Goal: Check status

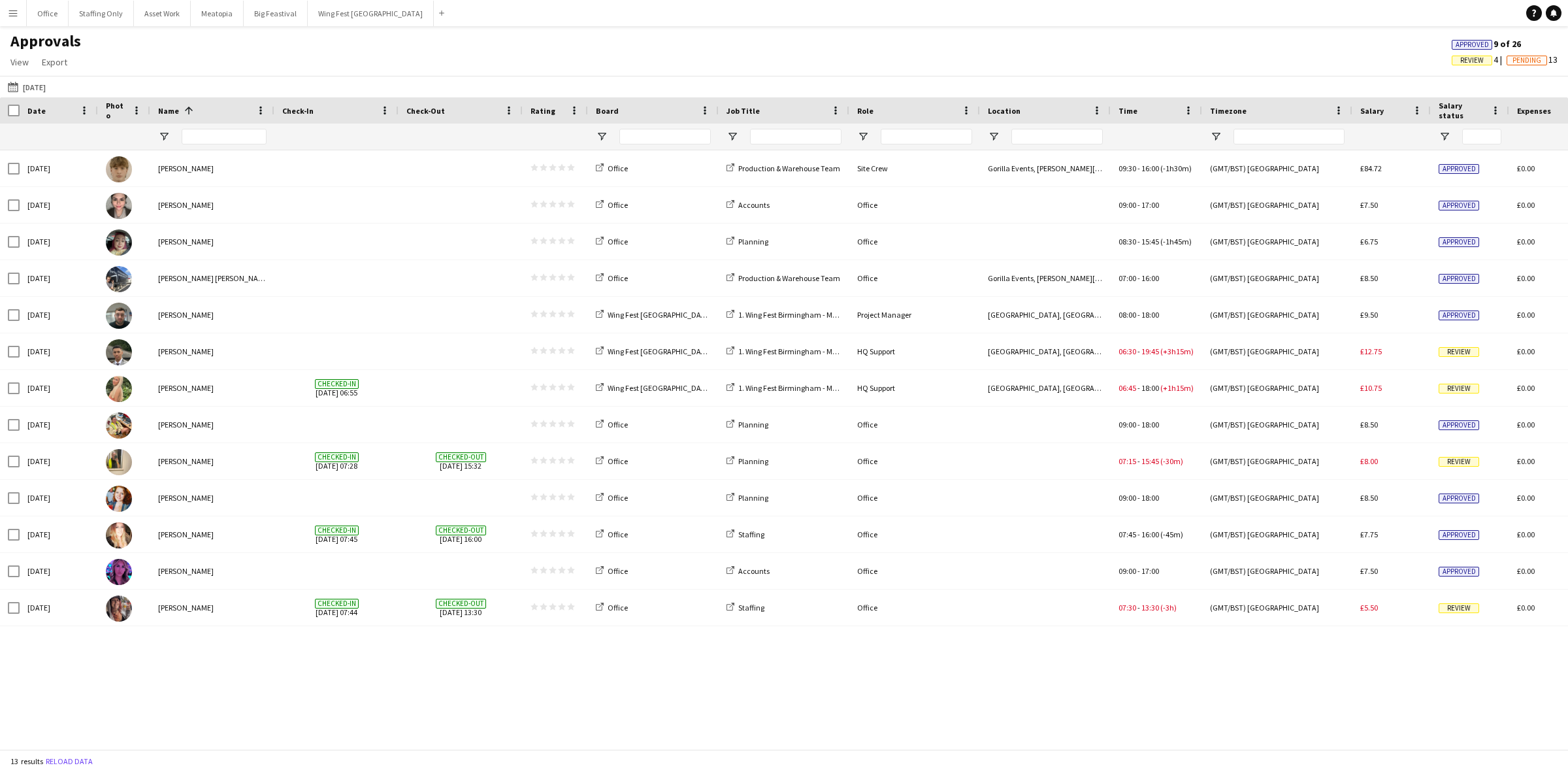
click at [12, 10] on app-icon "Menu" at bounding box center [12, 12] width 10 height 10
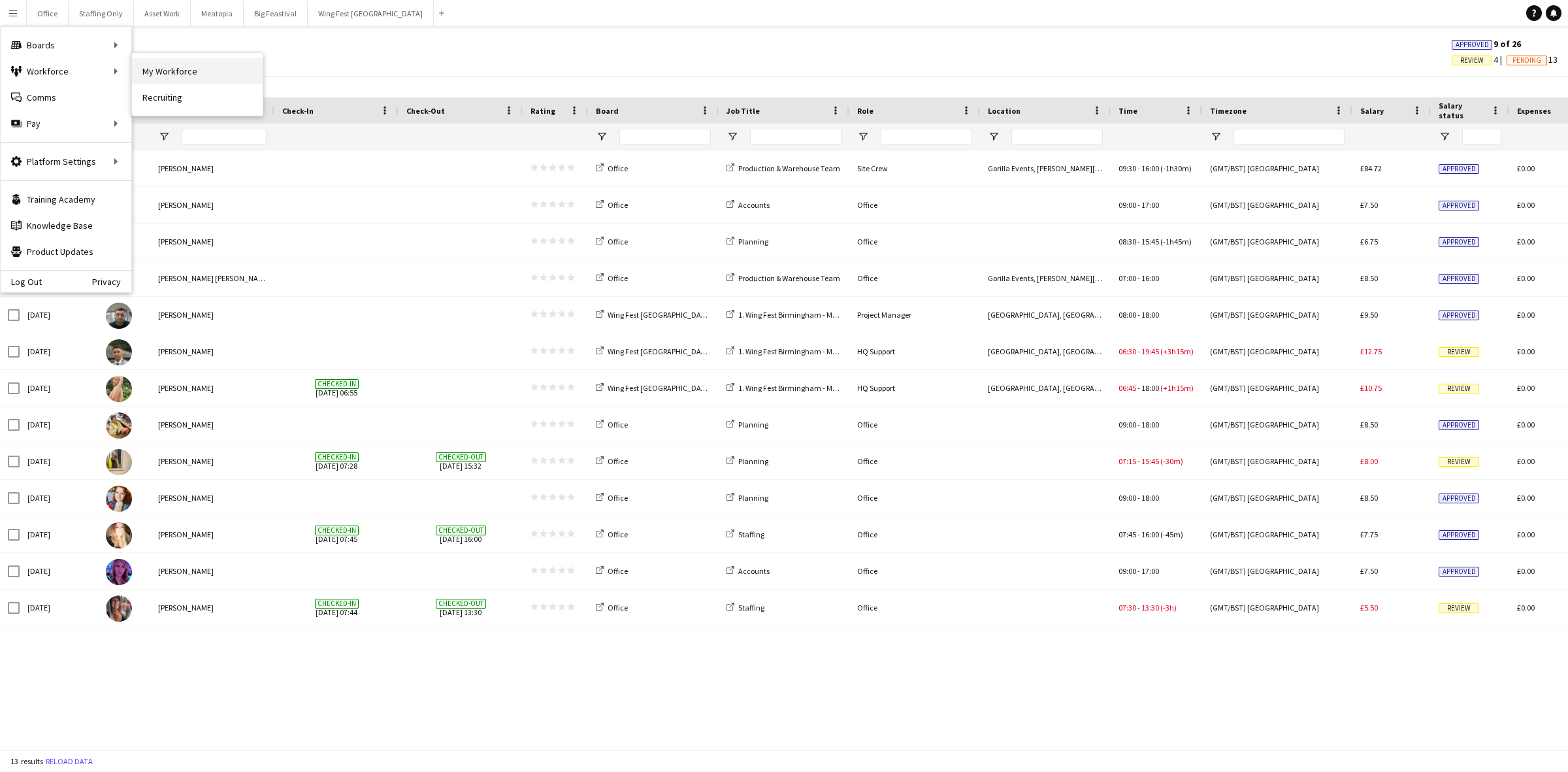
click at [192, 74] on link "My Workforce" at bounding box center [197, 71] width 131 height 26
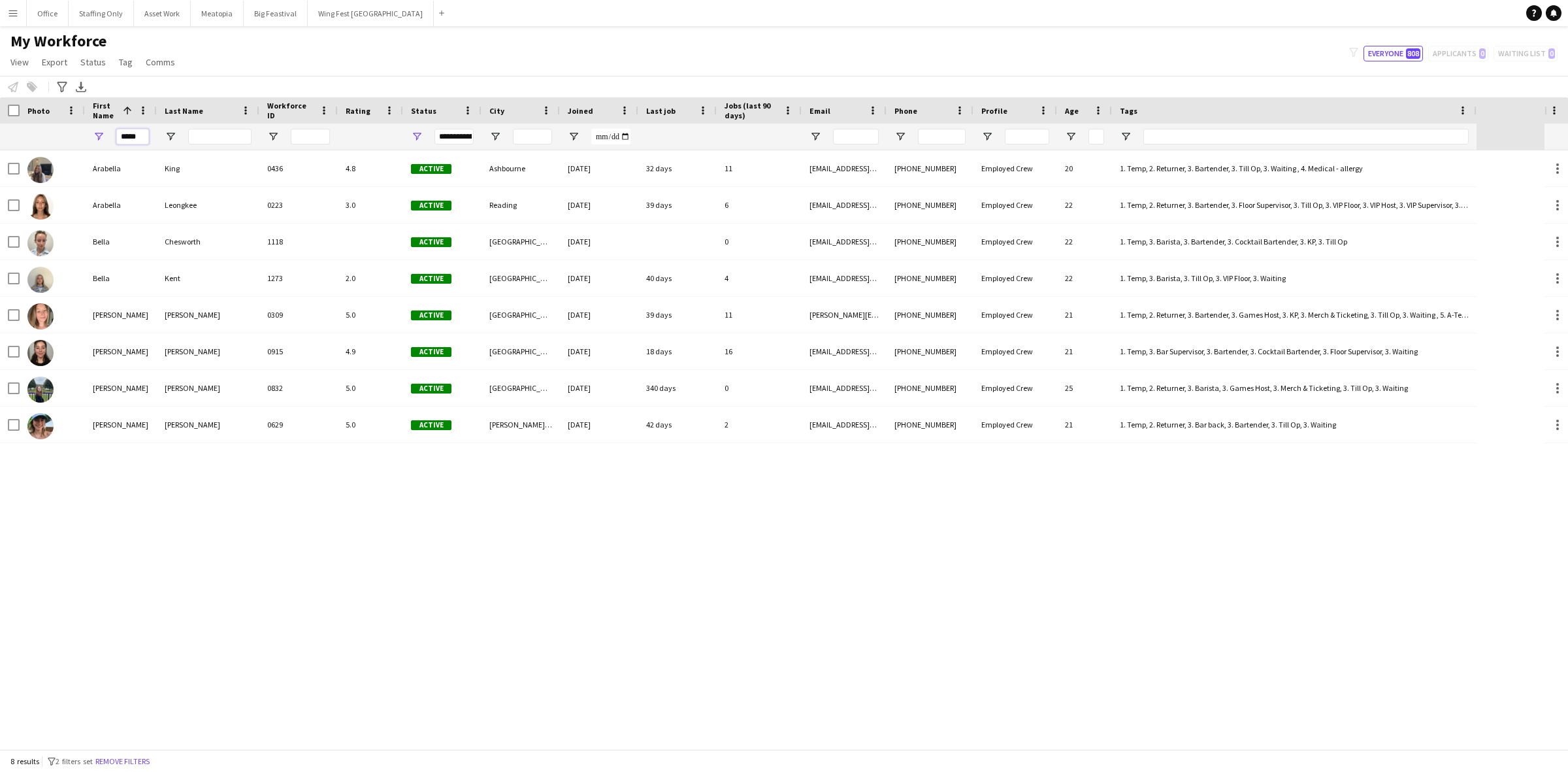
drag, startPoint x: 144, startPoint y: 133, endPoint x: 63, endPoint y: 132, distance: 81.0
click at [65, 132] on div "**********" at bounding box center [738, 137] width 1477 height 26
type input "*"
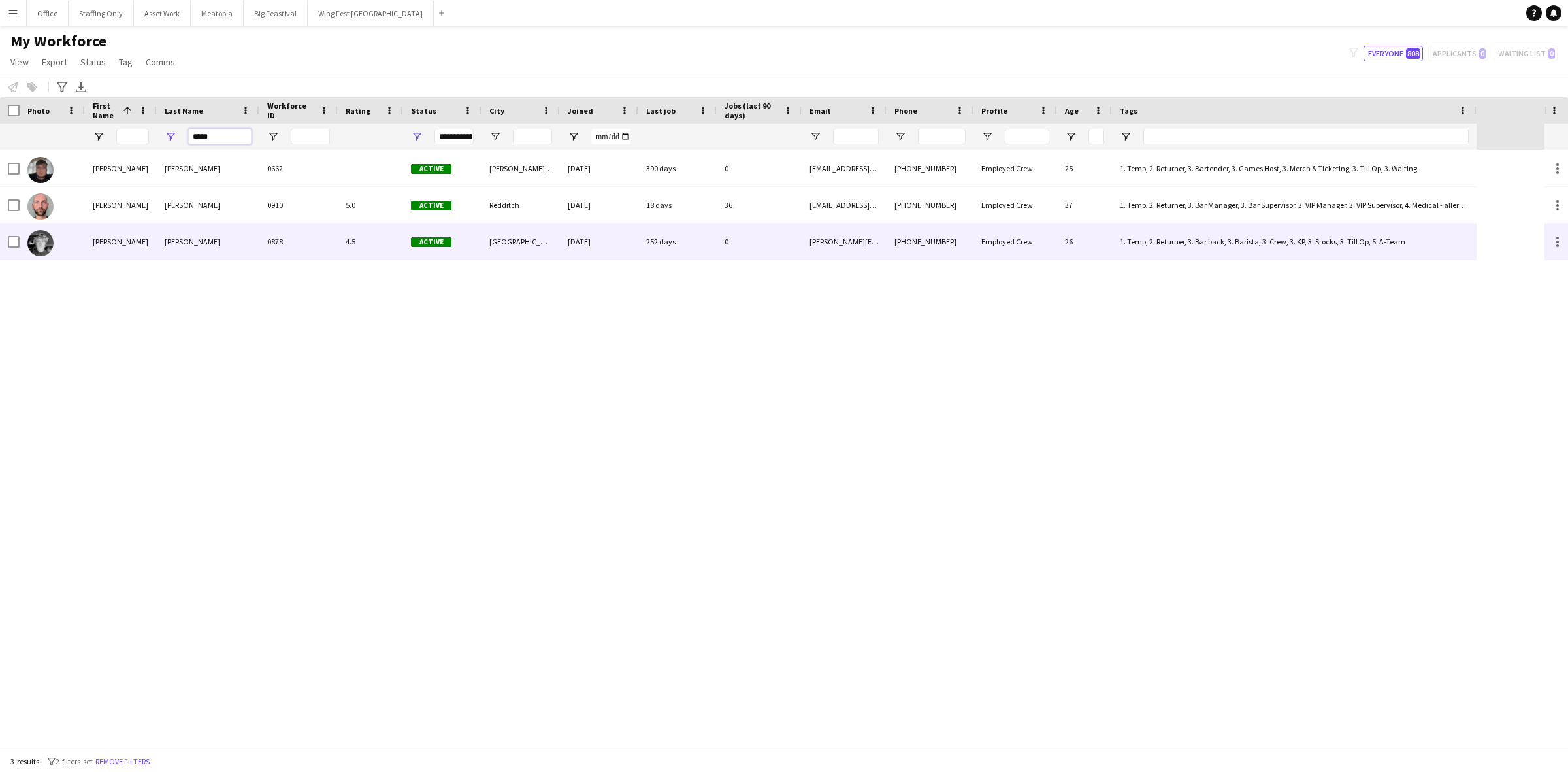
type input "*****"
click at [144, 252] on div "[PERSON_NAME]" at bounding box center [121, 241] width 72 height 36
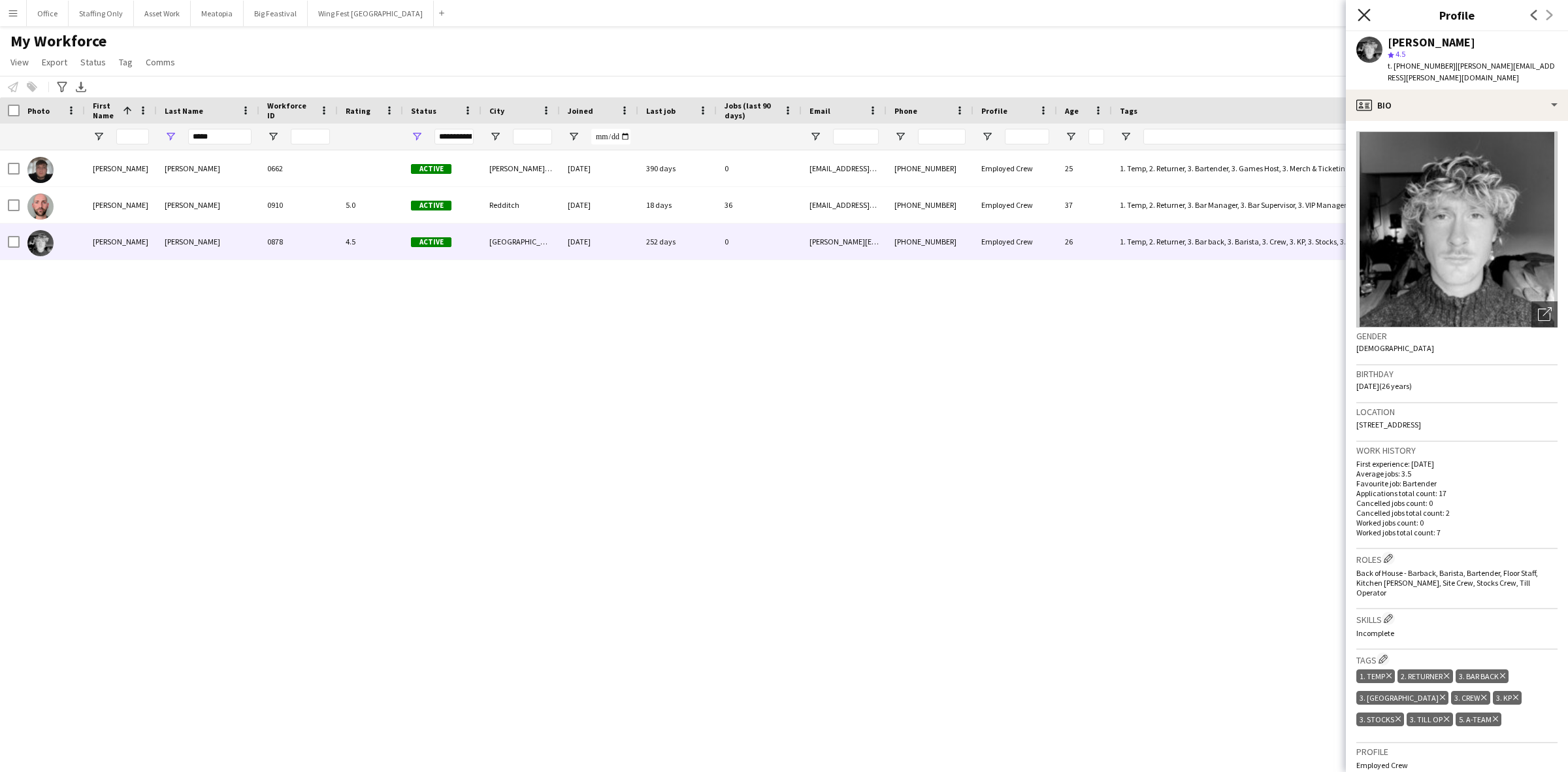
click at [1365, 13] on icon "Close pop-in" at bounding box center [1364, 14] width 12 height 12
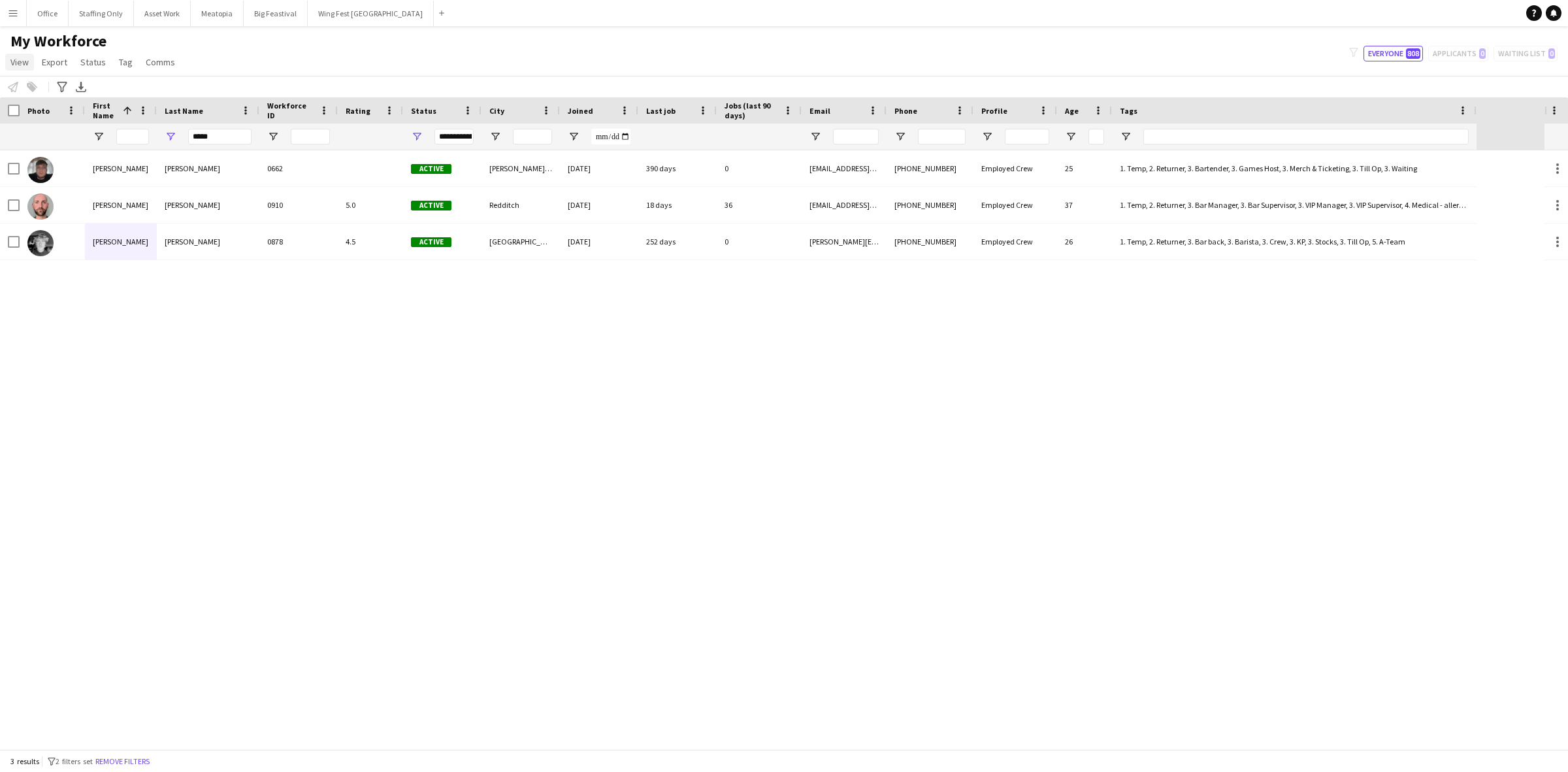
click at [28, 59] on link "View" at bounding box center [20, 62] width 29 height 17
click at [10, 12] on app-icon "Menu" at bounding box center [12, 12] width 10 height 10
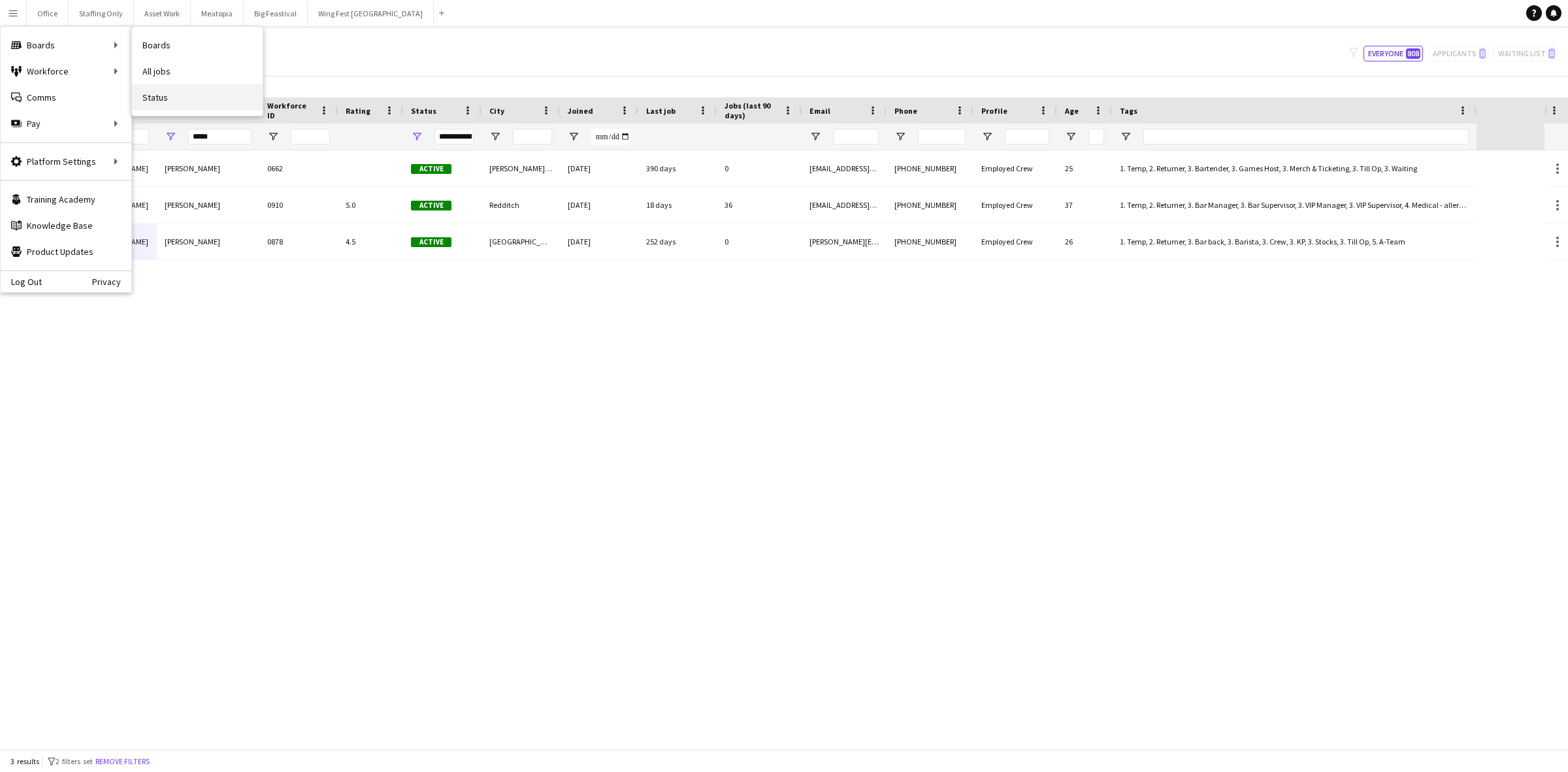
click at [197, 99] on link "Status" at bounding box center [197, 98] width 131 height 26
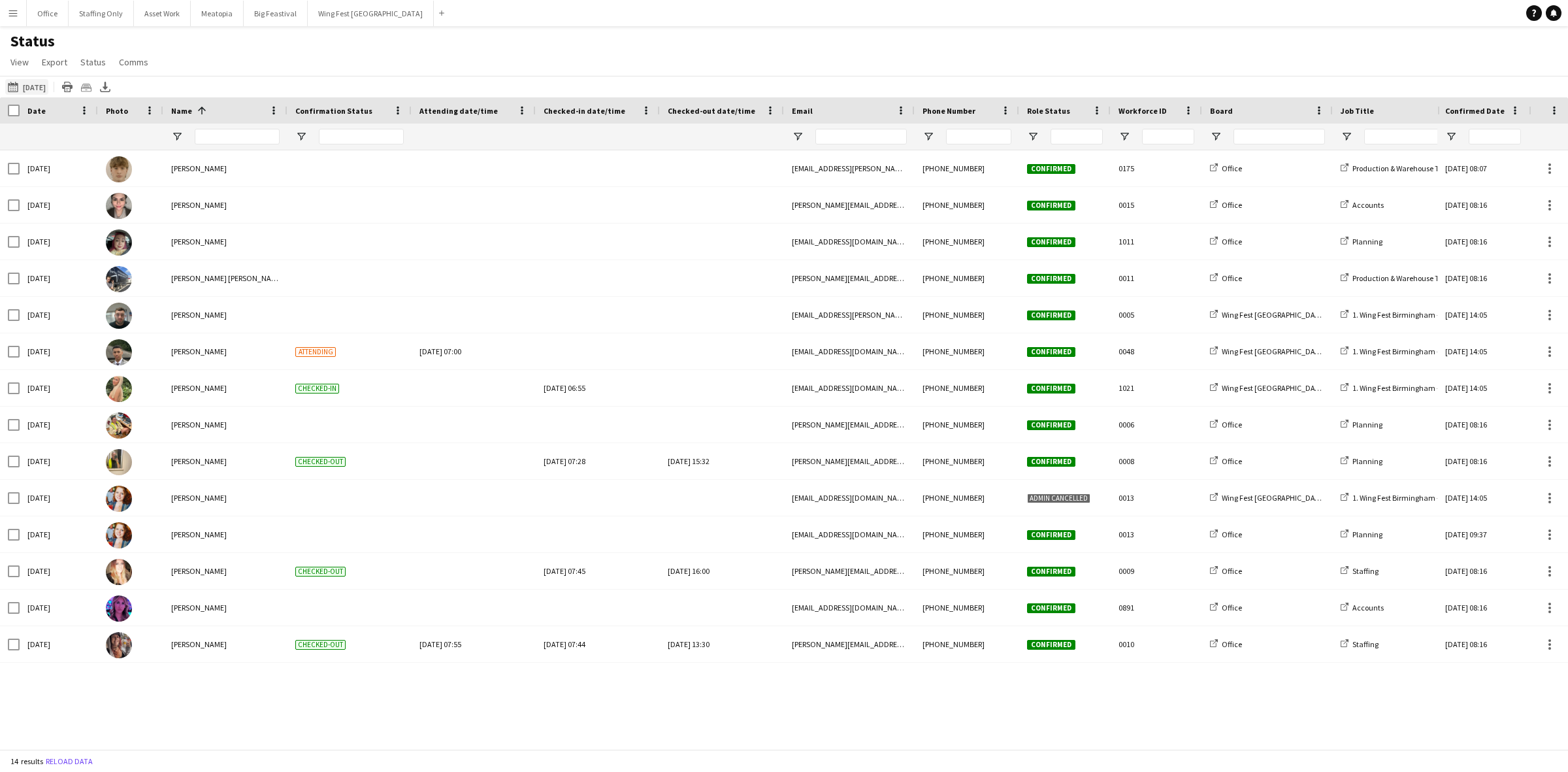
click at [44, 85] on button "[DATE] [DATE]" at bounding box center [27, 87] width 43 height 16
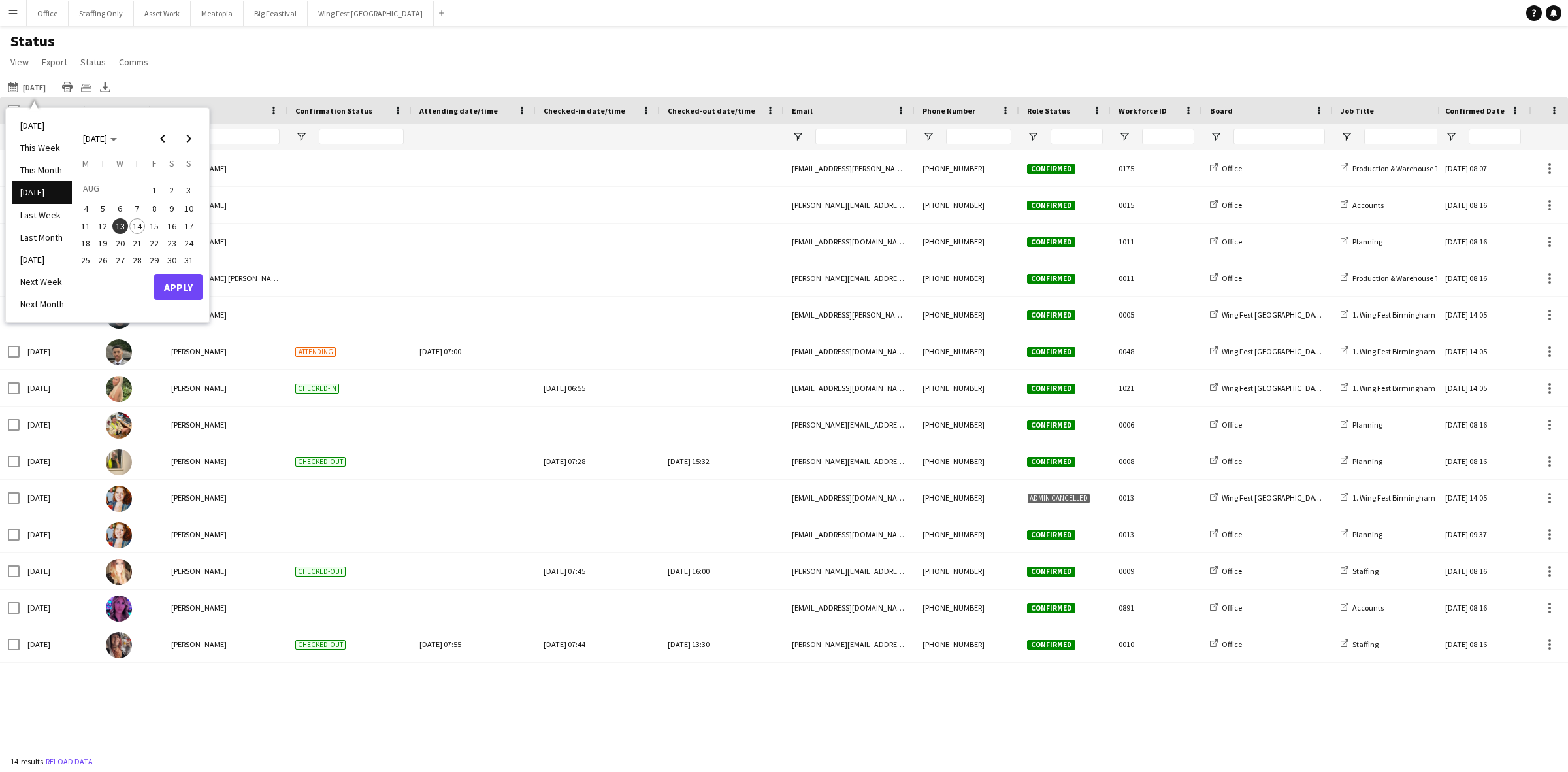
click at [107, 242] on span "19" at bounding box center [103, 243] width 16 height 16
click at [103, 258] on span "26" at bounding box center [103, 261] width 16 height 16
click at [184, 280] on button "Apply" at bounding box center [178, 287] width 48 height 26
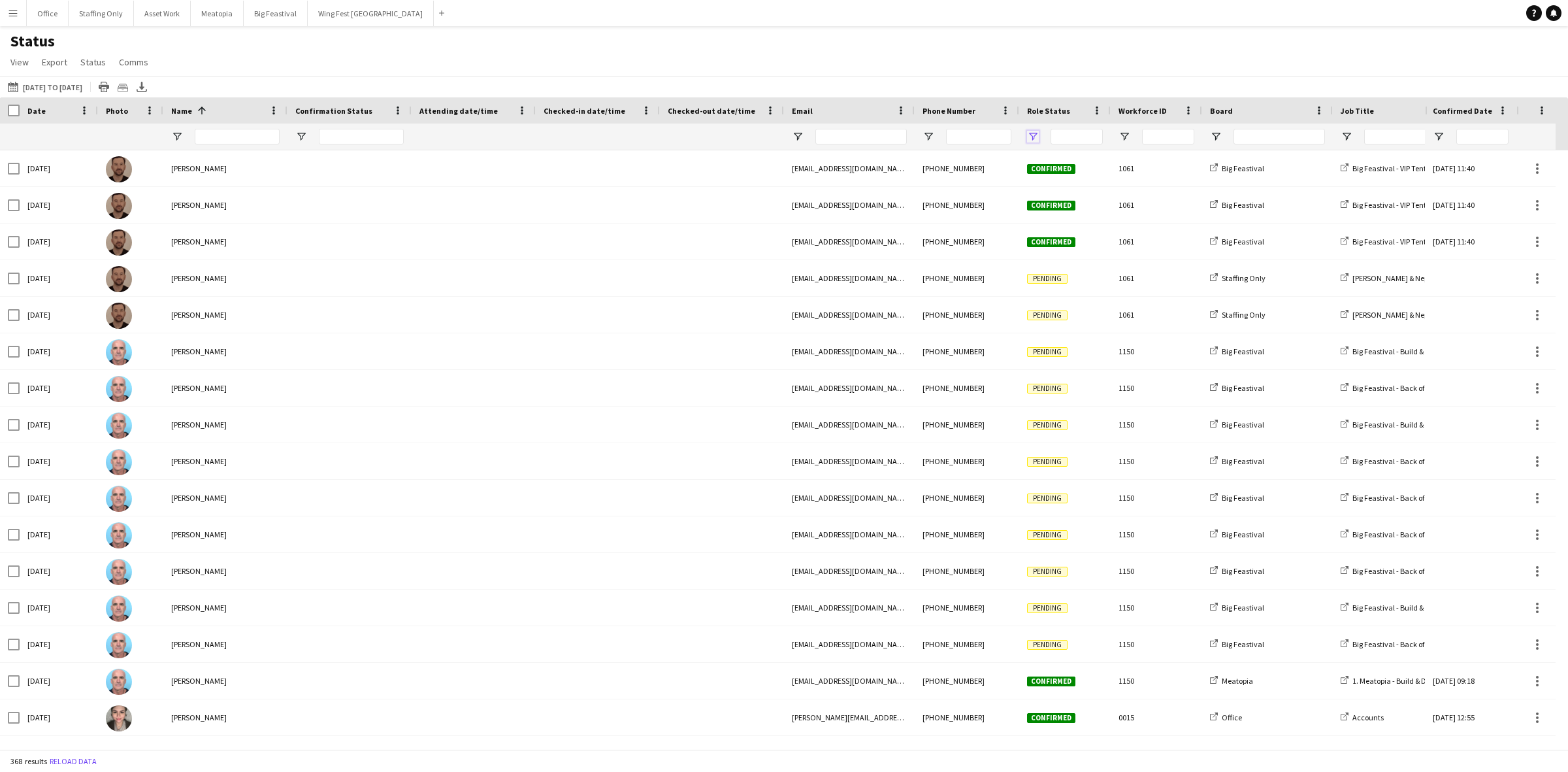
click at [1031, 138] on span "Open Filter Menu" at bounding box center [1033, 136] width 12 height 12
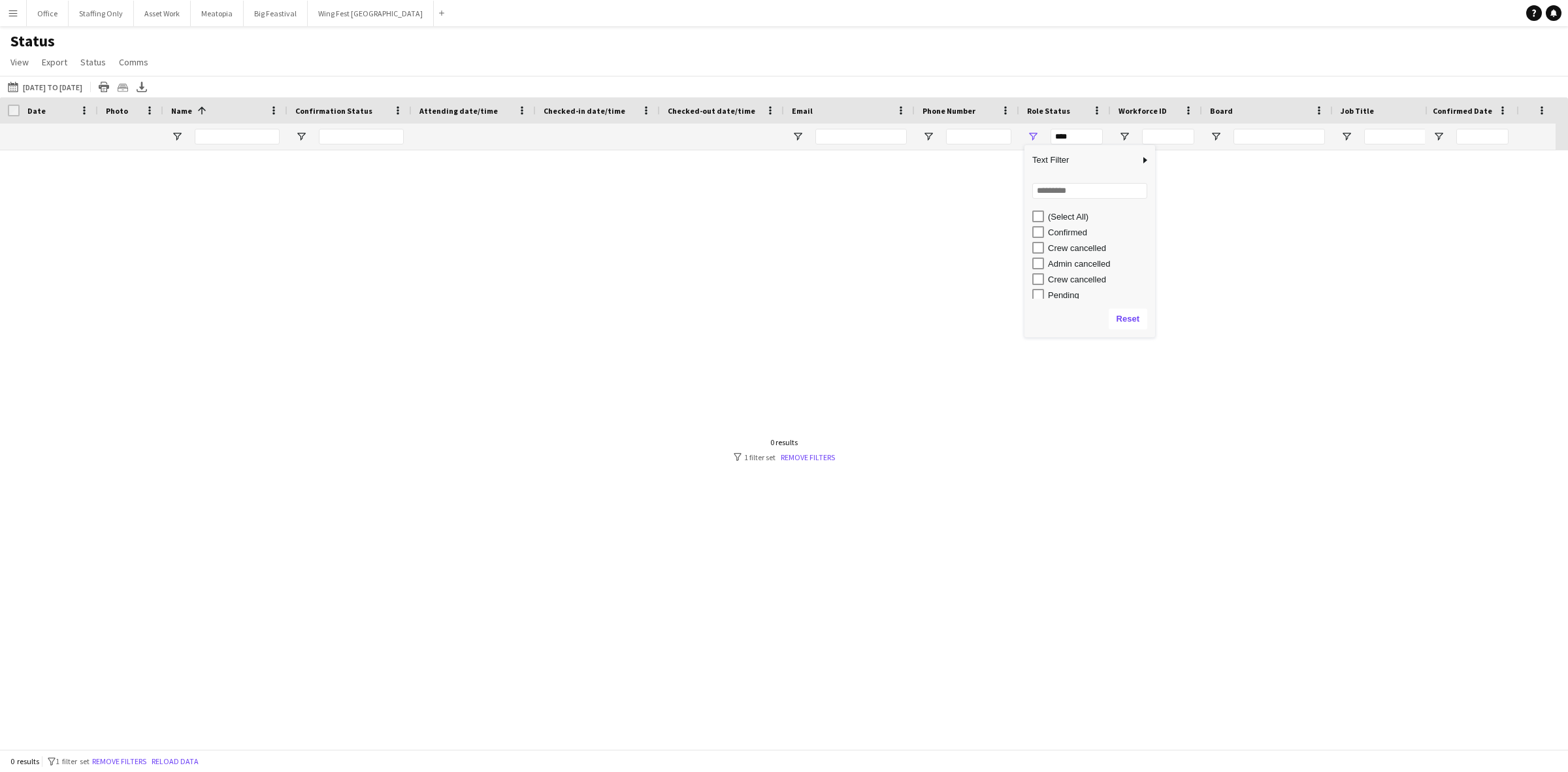
type input "**********"
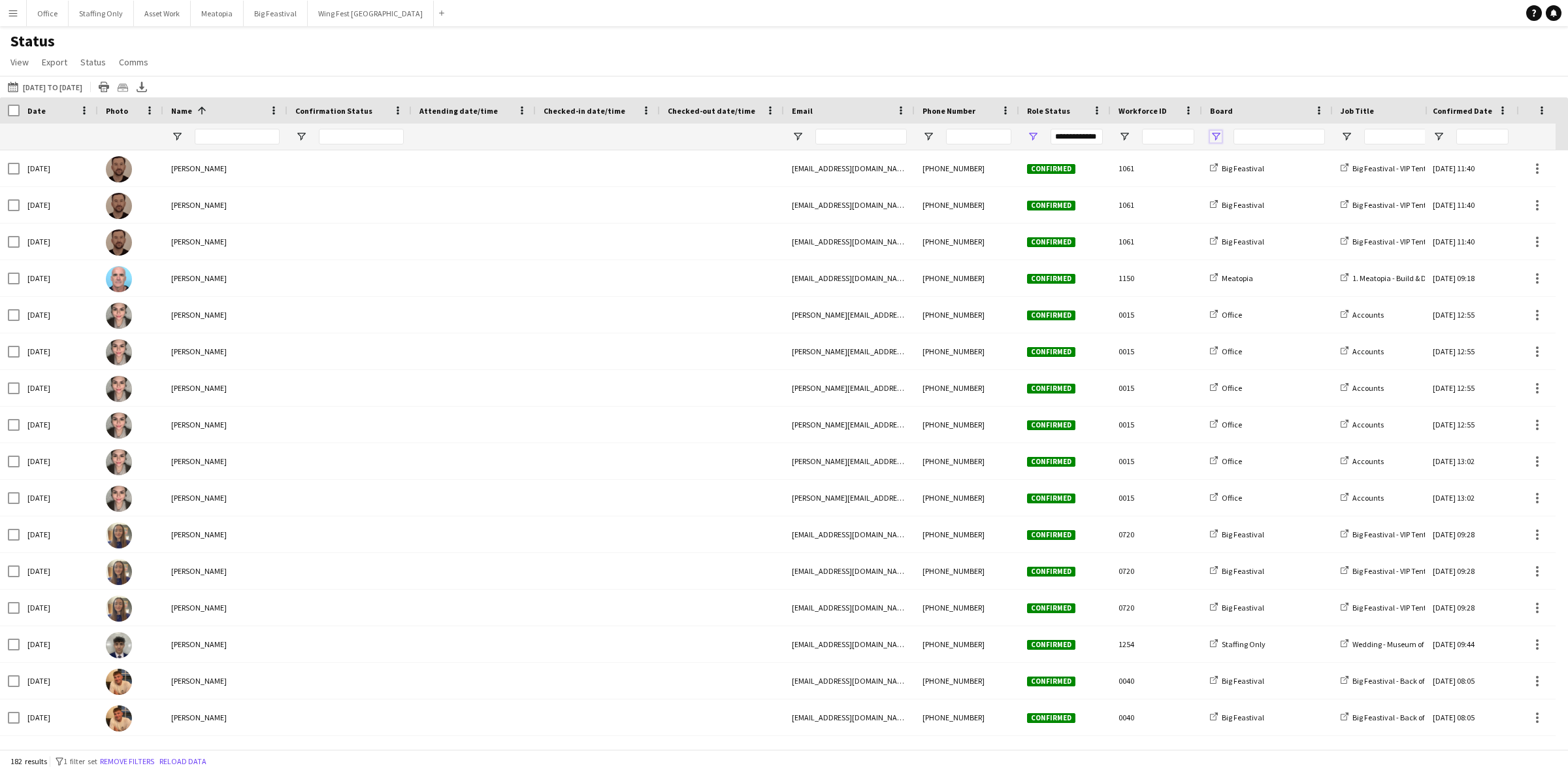
click at [1217, 136] on span "Open Filter Menu" at bounding box center [1215, 136] width 12 height 12
type input "***"
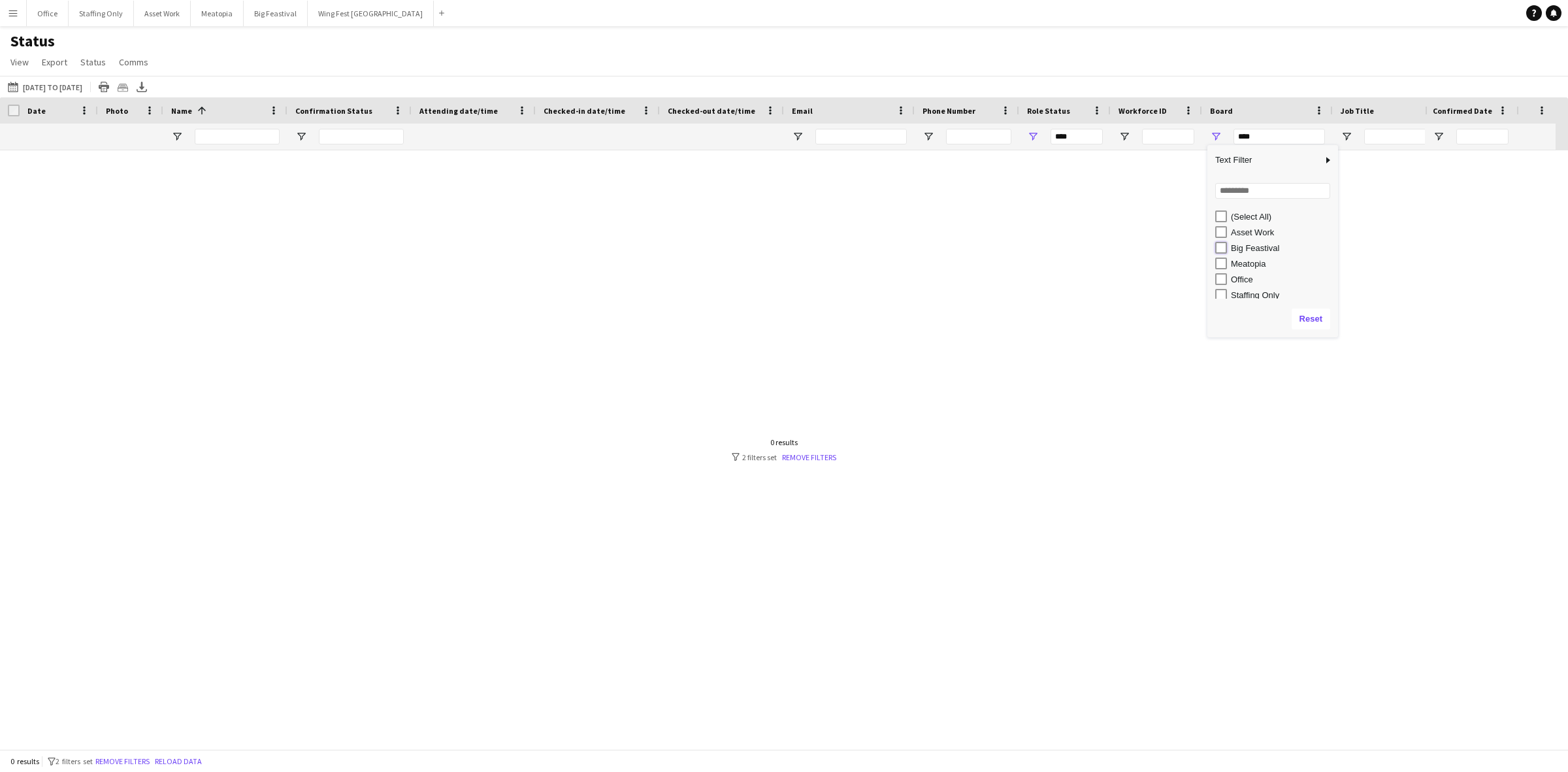
type input "**********"
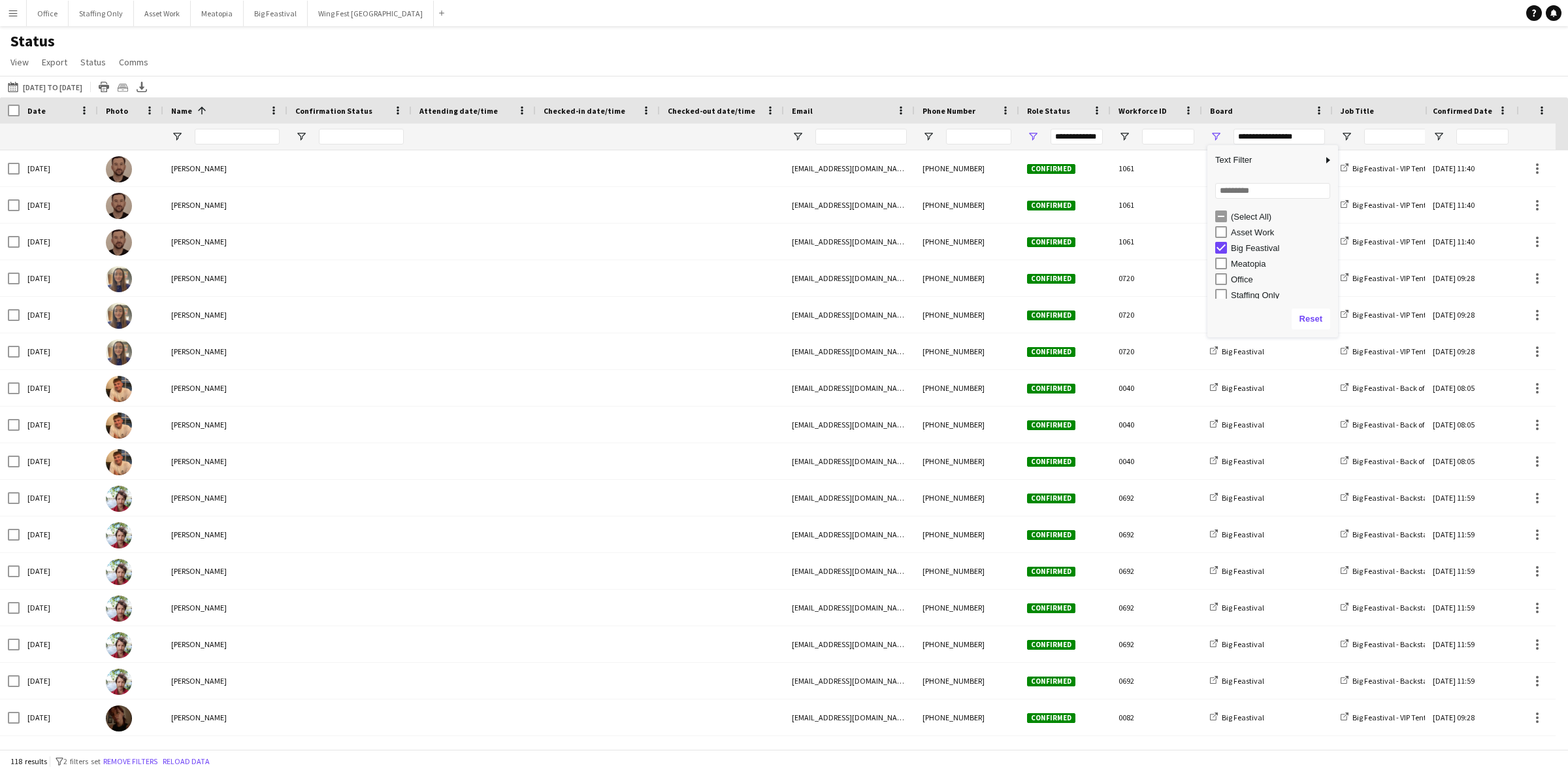
click at [1103, 69] on div "Status View Views Default view New view Update view Delete view Edit name Custo…" at bounding box center [784, 54] width 1568 height 45
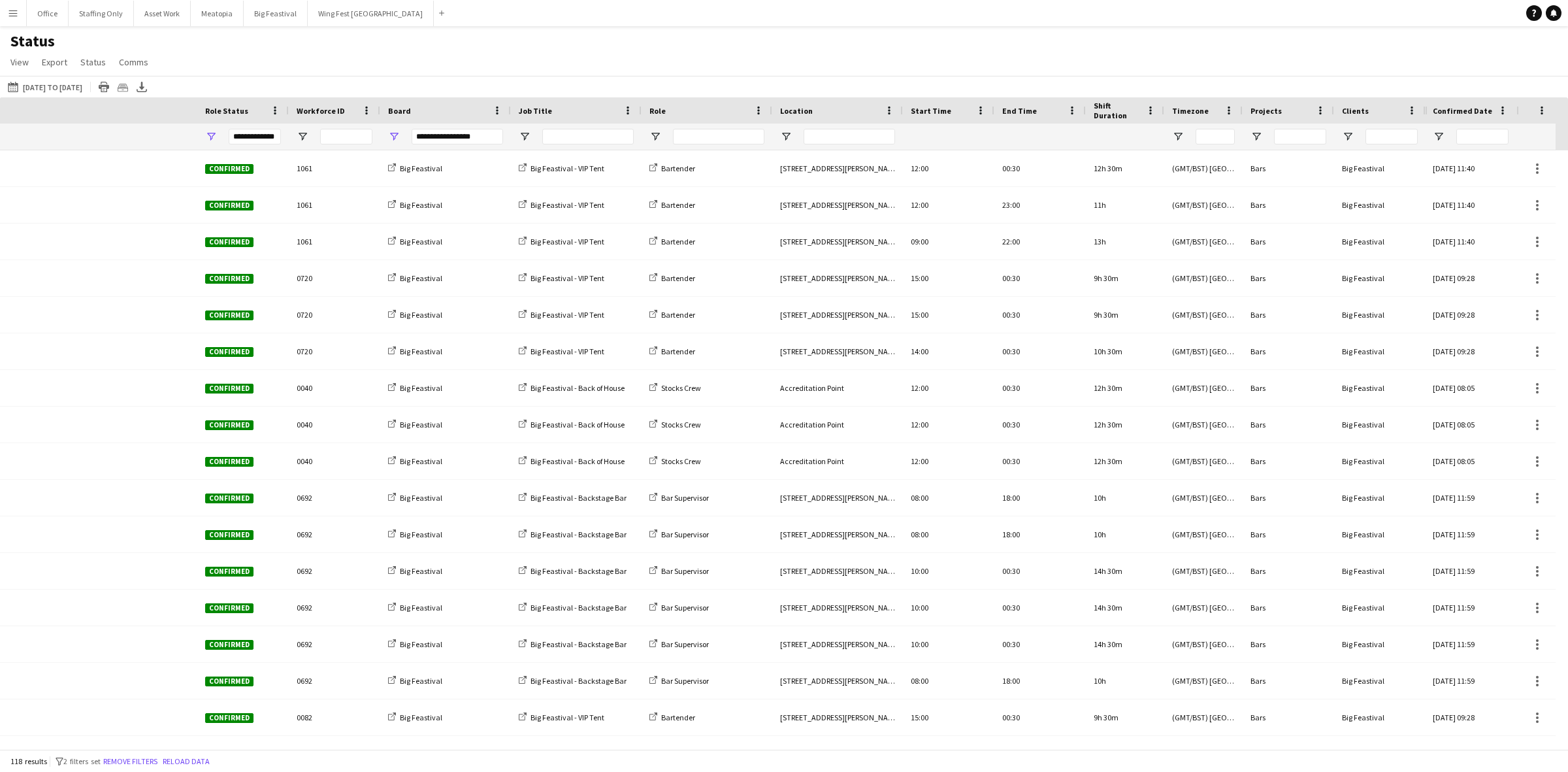
scroll to position [0, 1170]
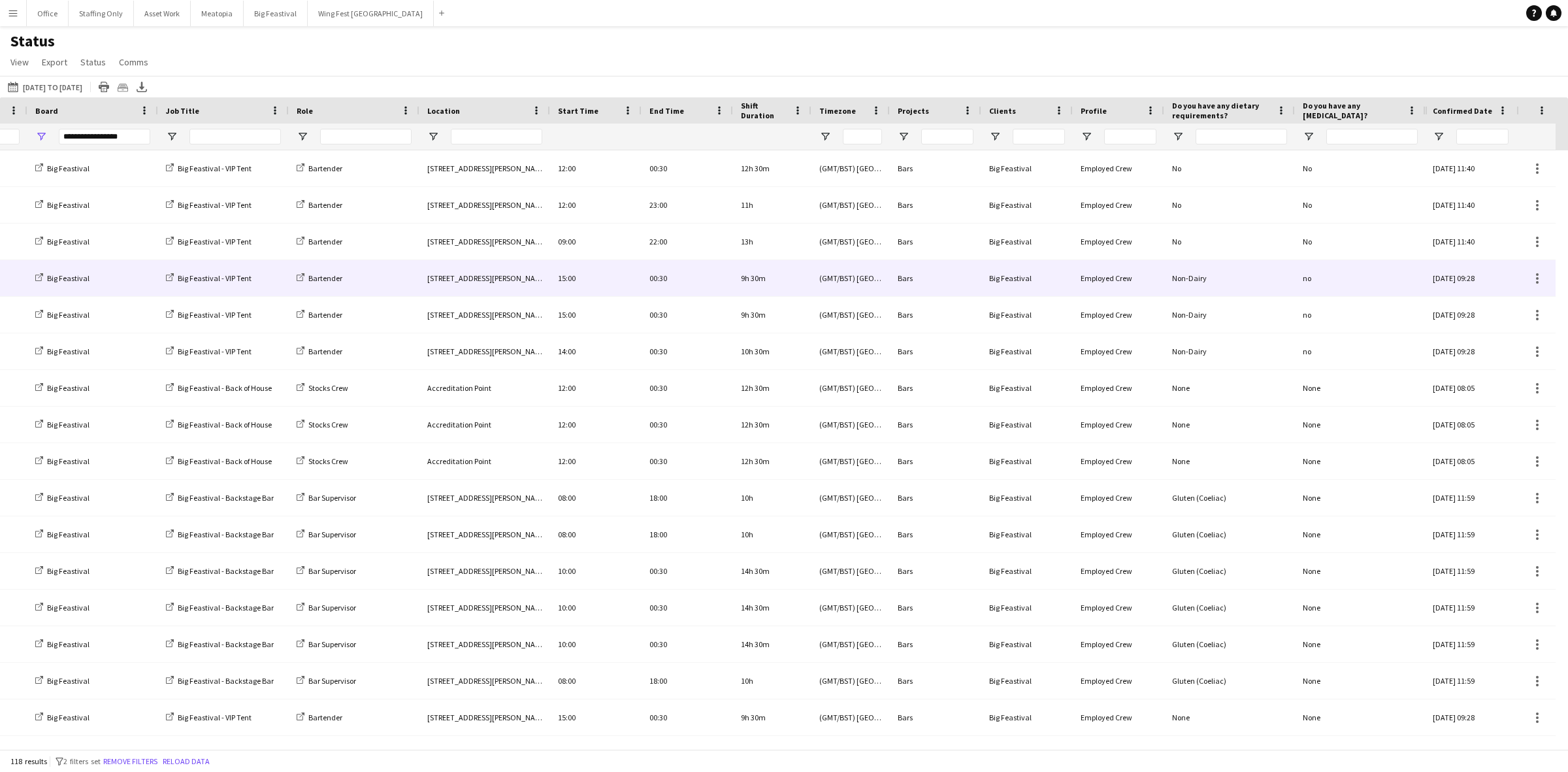
click at [1237, 287] on div "Non-Dairy" at bounding box center [1230, 278] width 131 height 36
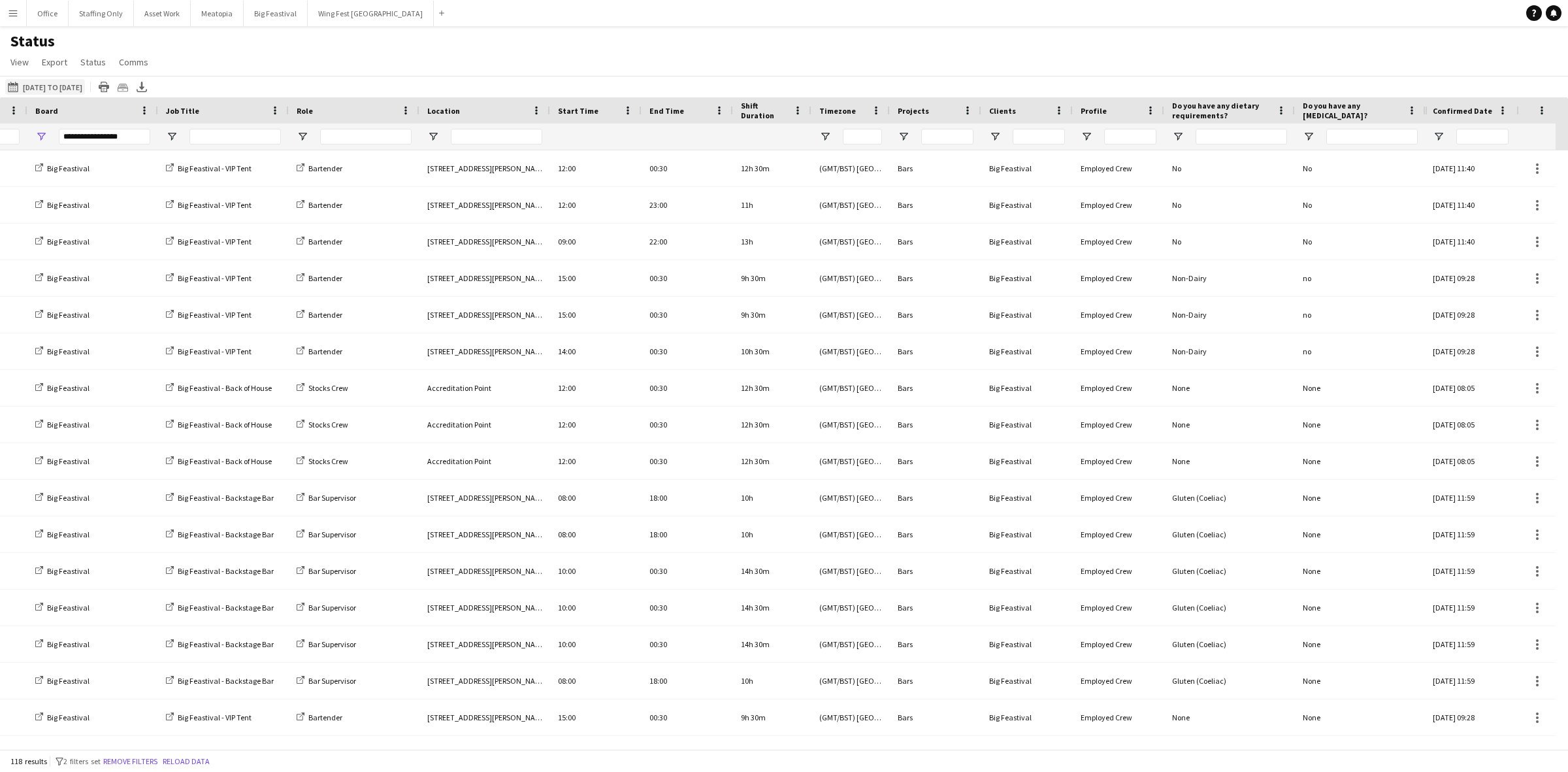
click at [85, 84] on button "[DATE] [DATE] to [DATE]" at bounding box center [45, 87] width 80 height 16
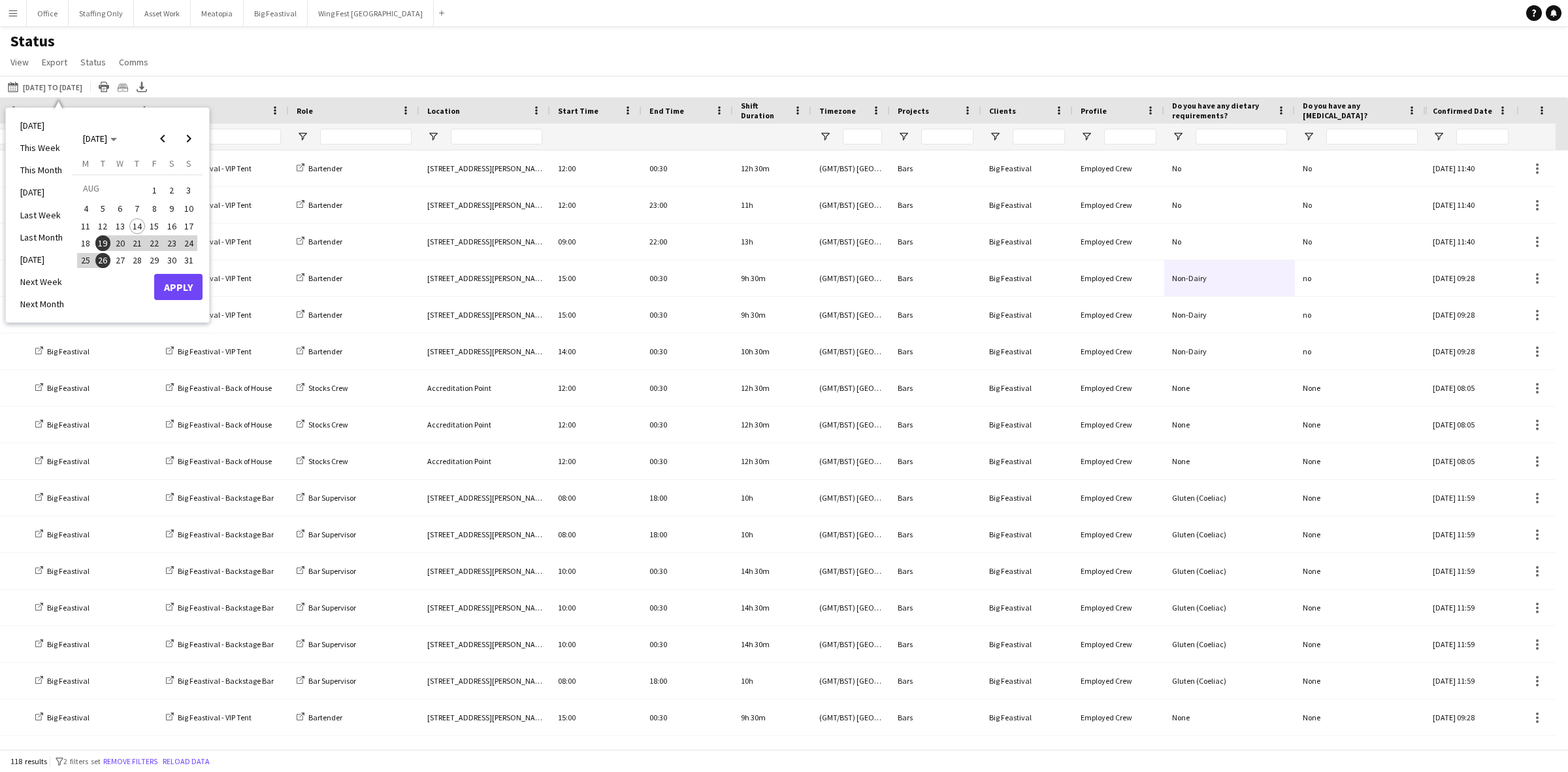
click at [560, 57] on div "Status View Views Default view New view Update view Delete view Edit name Custo…" at bounding box center [784, 54] width 1568 height 45
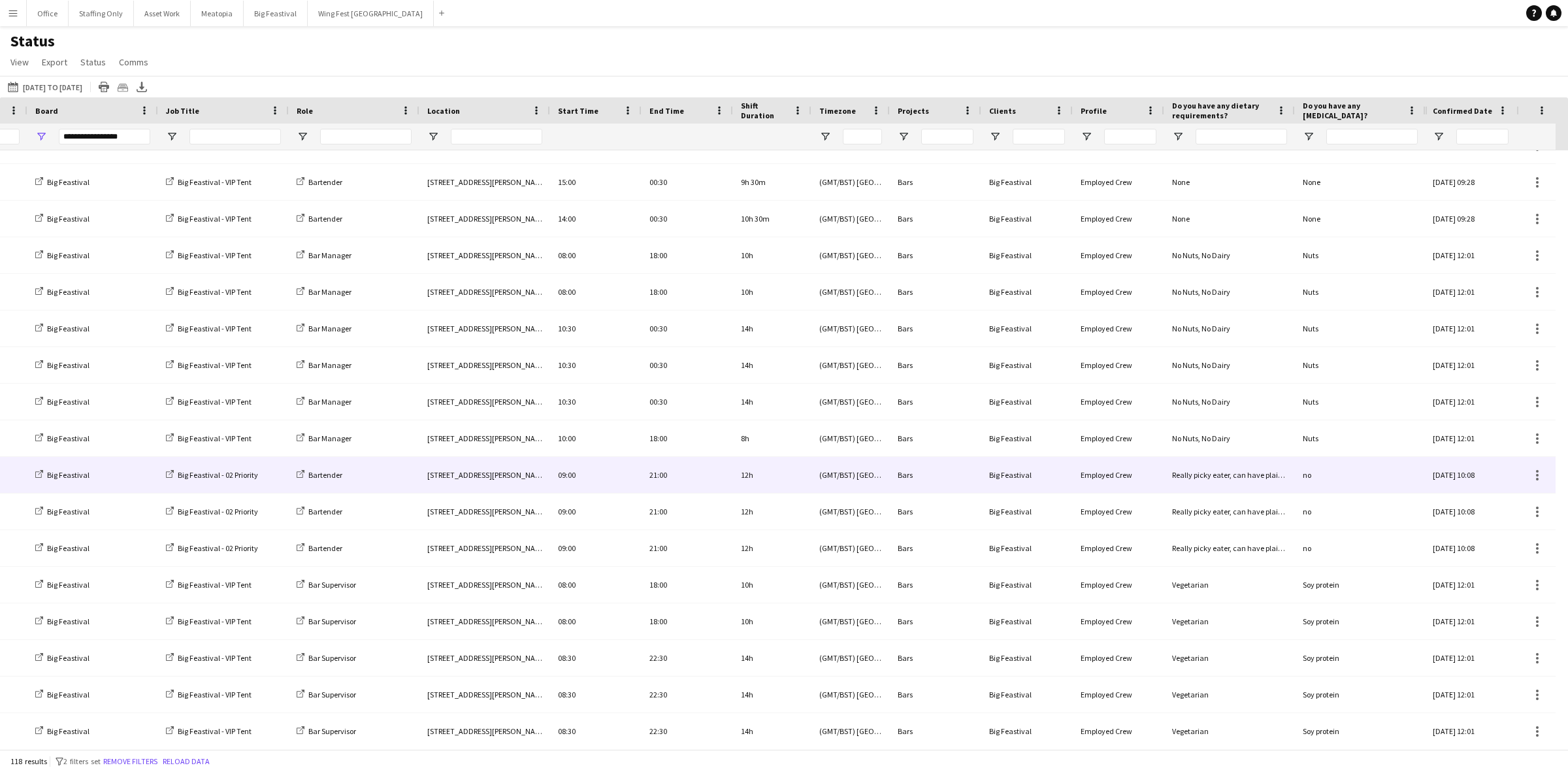
click at [1255, 478] on span "Really picky eater, can have plain pasta, chips or white bread. Also vegetarian…" at bounding box center [1312, 474] width 279 height 10
